Goal: Task Accomplishment & Management: Complete application form

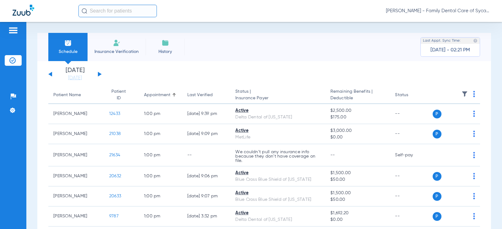
click at [127, 48] on li "Insurance Verification" at bounding box center [117, 47] width 58 height 28
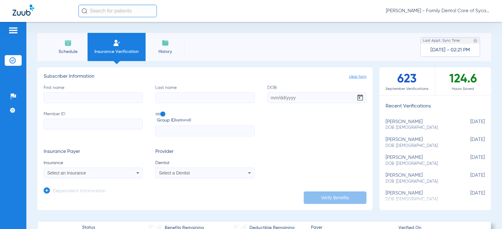
click at [86, 99] on input "First name" at bounding box center [93, 98] width 99 height 11
type input "Andrew"
type input "Porter"
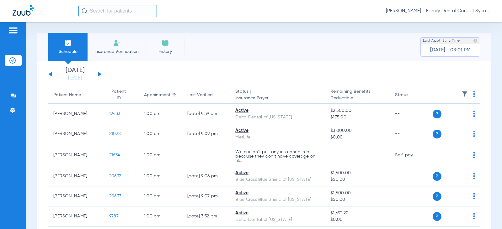
click at [102, 50] on span "Insurance Verification" at bounding box center [116, 52] width 49 height 6
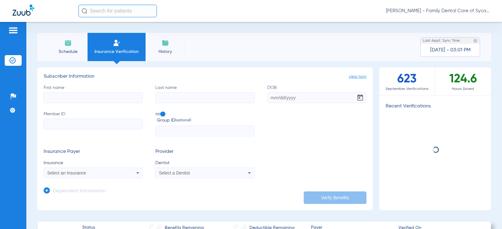
click at [88, 105] on div "First name Last name DOB Member ID Group ID (optional)" at bounding box center [205, 111] width 323 height 52
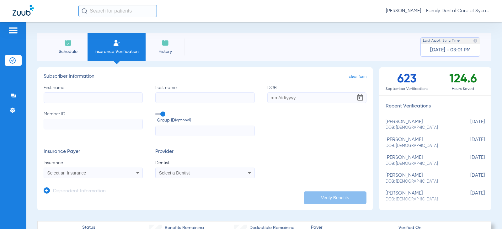
click at [88, 98] on input "First name" at bounding box center [93, 98] width 99 height 11
click at [77, 100] on input "First name Required" at bounding box center [93, 98] width 99 height 11
type input "[PERSON_NAME]"
click at [270, 98] on input "DOB" at bounding box center [316, 98] width 99 height 11
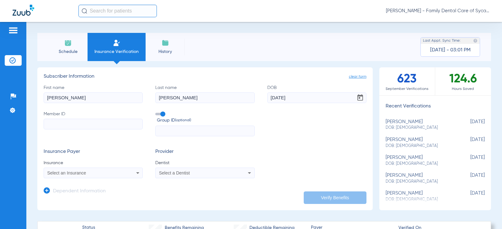
type input "[DATE]"
click at [77, 121] on input "Member ID" at bounding box center [93, 124] width 99 height 11
type input "351621389"
click at [161, 127] on input "text" at bounding box center [204, 131] width 99 height 11
click at [73, 176] on div "Select an Insurance" at bounding box center [93, 173] width 99 height 8
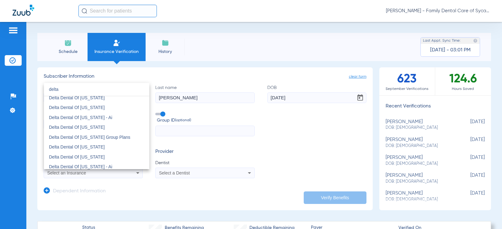
scroll to position [251, 0]
type input "delta"
click at [91, 126] on span "Delta Dental Of [US_STATE]" at bounding box center [77, 127] width 56 height 5
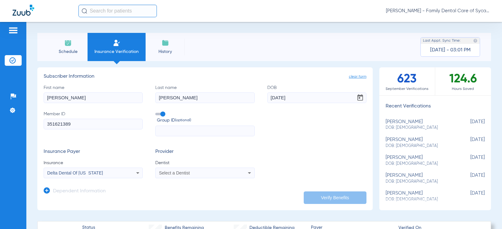
click at [179, 174] on span "Select a Dentist" at bounding box center [174, 173] width 31 height 5
type input "tej"
click at [178, 164] on span "[PERSON_NAME]" at bounding box center [178, 164] width 37 height 5
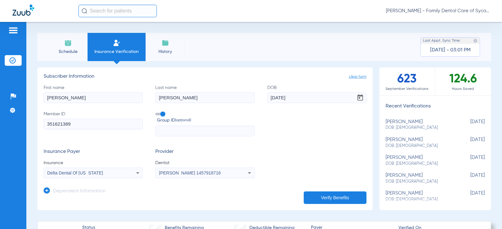
click at [317, 194] on button "Verify Benefits" at bounding box center [335, 198] width 63 height 13
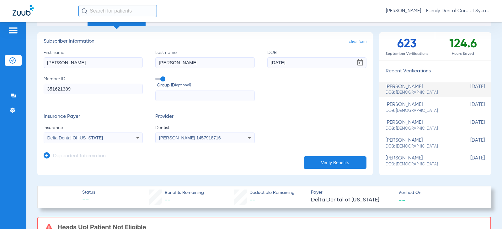
scroll to position [31, 0]
